Goal: Information Seeking & Learning: Learn about a topic

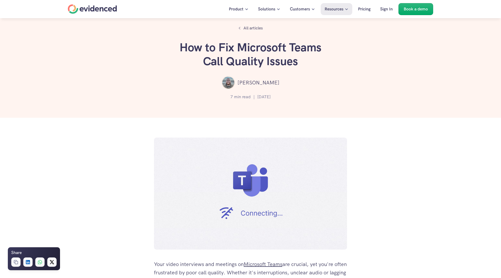
scroll to position [286, 0]
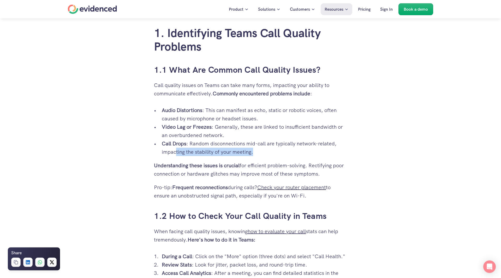
drag, startPoint x: 281, startPoint y: 154, endPoint x: 176, endPoint y: 148, distance: 105.8
click at [176, 148] on p "Call Drops : Random disconnections mid-call are typically network-related, impa…" at bounding box center [254, 148] width 185 height 17
drag, startPoint x: 172, startPoint y: 142, endPoint x: 274, endPoint y: 143, distance: 101.5
click at [274, 143] on p "Call Drops : Random disconnections mid-call are typically network-related, impa…" at bounding box center [254, 148] width 185 height 17
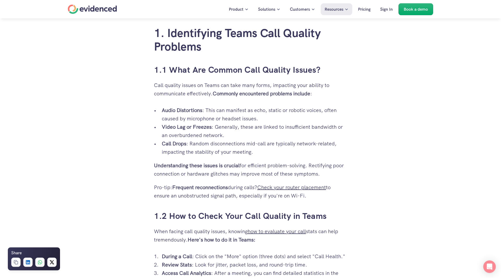
click at [272, 151] on p "Call Drops : Random disconnections mid-call are typically network-related, impa…" at bounding box center [254, 148] width 185 height 17
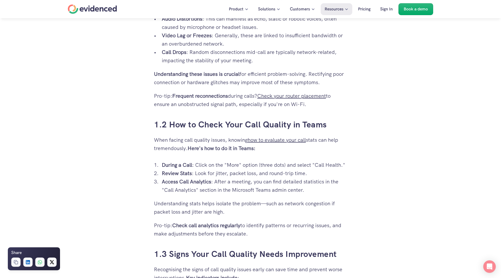
scroll to position [379, 0]
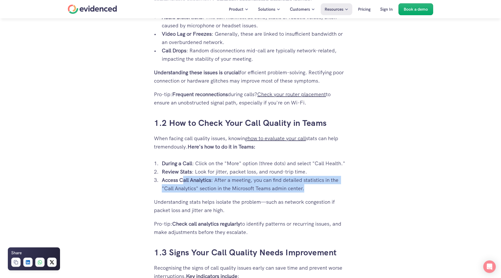
drag, startPoint x: 183, startPoint y: 187, endPoint x: 329, endPoint y: 197, distance: 146.4
click at [329, 193] on p "Access Call Analytics : After a meeting, you can find detailed statistics in th…" at bounding box center [254, 184] width 185 height 17
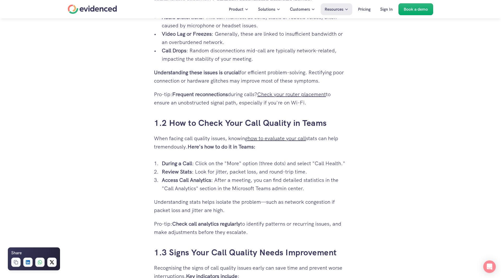
drag, startPoint x: 326, startPoint y: 197, endPoint x: 212, endPoint y: 187, distance: 114.9
click at [155, 177] on ol "During a Call : Click on the "More" option (three dots) and select "Call Health…" at bounding box center [250, 175] width 193 height 33
click at [220, 187] on p "Access Call Analytics : After a meeting, you can find detailed statistics in th…" at bounding box center [254, 184] width 185 height 17
drag, startPoint x: 189, startPoint y: 188, endPoint x: 231, endPoint y: 190, distance: 42.1
click at [231, 190] on p "Access Call Analytics : After a meeting, you can find detailed statistics in th…" at bounding box center [254, 184] width 185 height 17
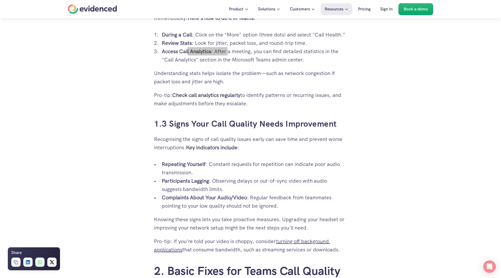
scroll to position [519, 0]
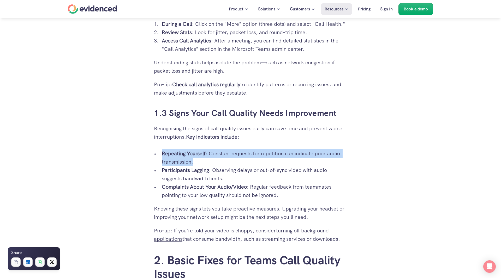
drag, startPoint x: 162, startPoint y: 156, endPoint x: 304, endPoint y: 173, distance: 142.8
click at [304, 166] on p "Repeating Yourself : Constant requests for repetition can indicate poor audio t…" at bounding box center [254, 157] width 185 height 17
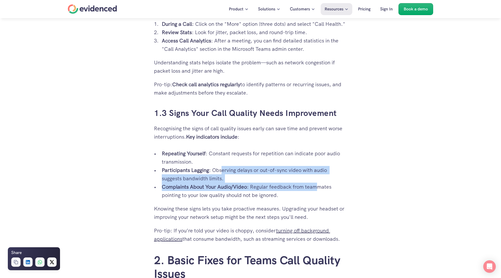
drag, startPoint x: 226, startPoint y: 178, endPoint x: 322, endPoint y: 196, distance: 97.9
click at [322, 196] on ul "Repeating Yourself : Constant requests for repetition can indicate poor audio t…" at bounding box center [250, 174] width 193 height 50
click at [322, 196] on p "Complaints About Your Audio/Video : Regular feedback from teammates pointing to…" at bounding box center [254, 191] width 185 height 17
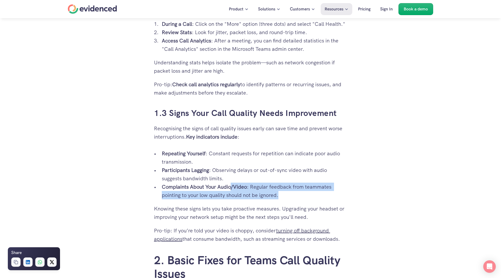
drag, startPoint x: 234, startPoint y: 196, endPoint x: 347, endPoint y: 201, distance: 113.1
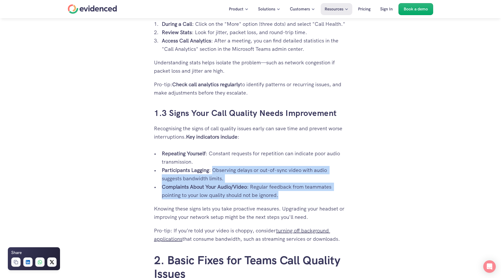
drag, startPoint x: 347, startPoint y: 201, endPoint x: 217, endPoint y: 182, distance: 131.3
drag, startPoint x: 239, startPoint y: 187, endPoint x: 366, endPoint y: 218, distance: 130.7
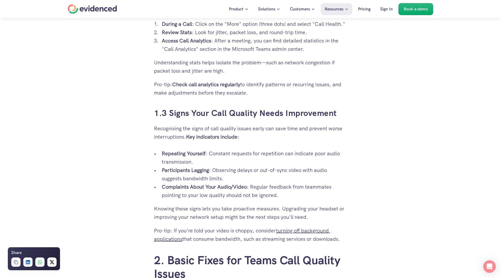
click at [258, 183] on p "Participants Lagging : Observing delays or out-of-sync video with audio suggest…" at bounding box center [254, 174] width 185 height 17
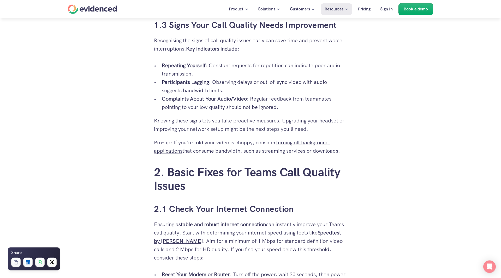
scroll to position [632, 0]
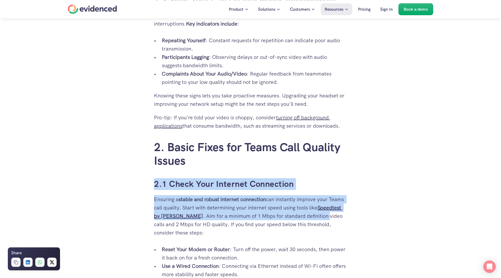
drag, startPoint x: 199, startPoint y: 169, endPoint x: 331, endPoint y: 225, distance: 142.8
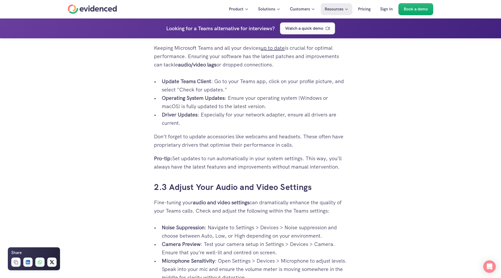
scroll to position [1004, 0]
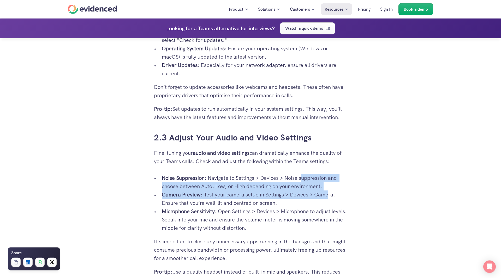
drag, startPoint x: 304, startPoint y: 180, endPoint x: 331, endPoint y: 206, distance: 37.1
click at [331, 206] on div "Your video interviews and meetings on Microsoft Teams are crucial, yet you're o…" at bounding box center [250, 74] width 193 height 1636
click at [331, 206] on p "Camera Preview : Test your camera setup in Settings > Devices > Camera. Ensure …" at bounding box center [254, 199] width 185 height 17
drag, startPoint x: 341, startPoint y: 199, endPoint x: 248, endPoint y: 189, distance: 93.4
click at [248, 189] on ul "Noise Suppression : Navigate to Settings > Devices > Noise suppression and choo…" at bounding box center [250, 203] width 193 height 58
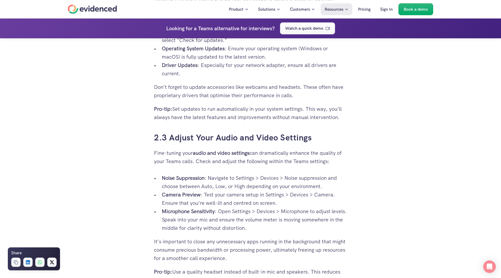
click at [248, 189] on p "Noise Suppression : Navigate to Settings > Devices > Noise suppression and choo…" at bounding box center [254, 182] width 185 height 17
click at [175, 182] on strong "Noise Suppression" at bounding box center [183, 178] width 43 height 7
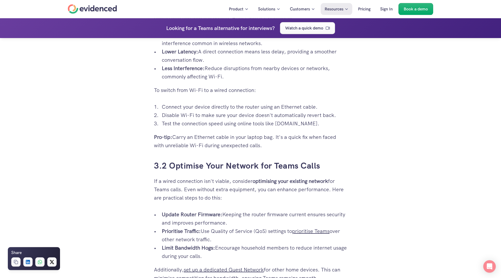
scroll to position [1410, 0]
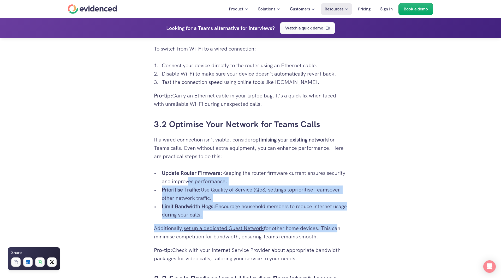
drag, startPoint x: 206, startPoint y: 188, endPoint x: 339, endPoint y: 235, distance: 141.4
click at [328, 212] on p "Limit Bandwidth Hogs: Encourage household members to reduce internet usage duri…" at bounding box center [254, 210] width 185 height 17
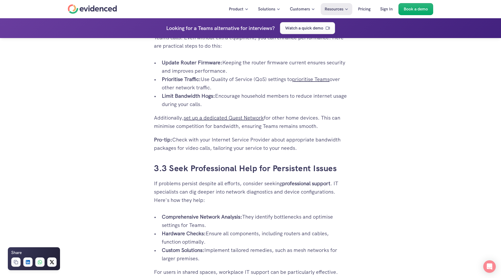
scroll to position [1523, 0]
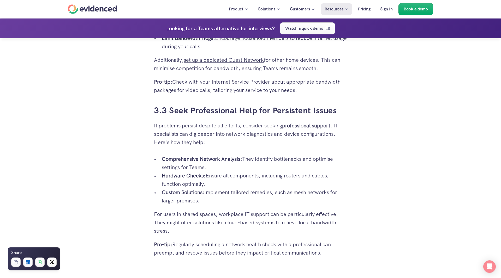
scroll to position [1603, 0]
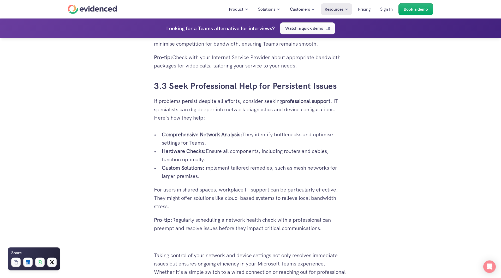
drag, startPoint x: 177, startPoint y: 157, endPoint x: 374, endPoint y: 240, distance: 214.7
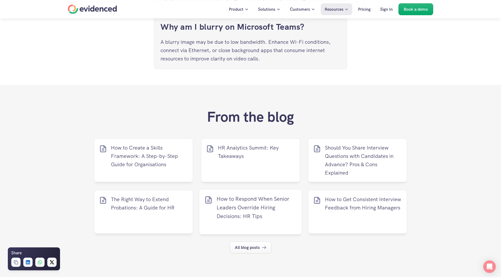
scroll to position [2268, 0]
